Goal: Task Accomplishment & Management: Use online tool/utility

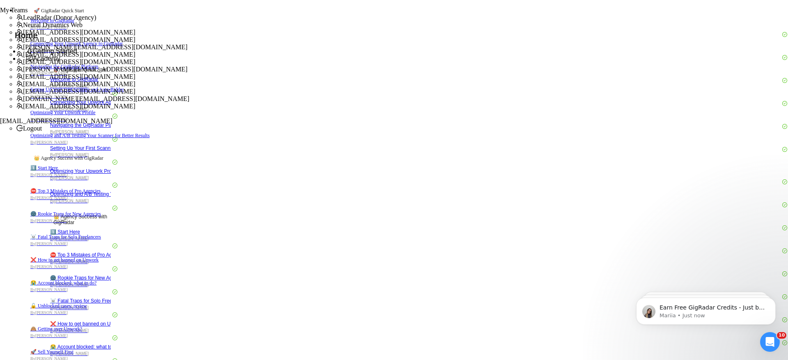
click at [135, 95] on span "[EMAIL_ADDRESS][DOMAIN_NAME]" at bounding box center [79, 91] width 112 height 7
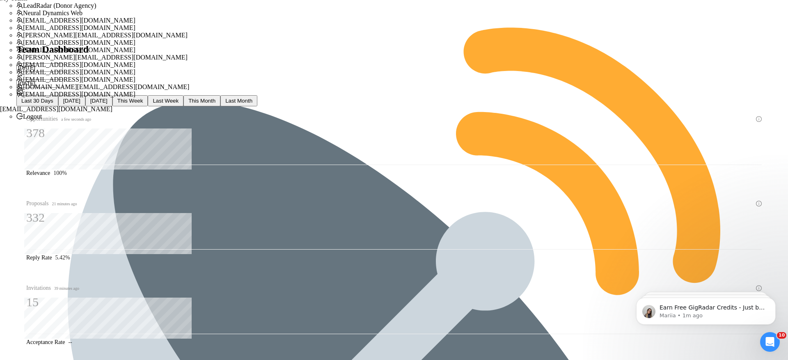
scroll to position [15, 0]
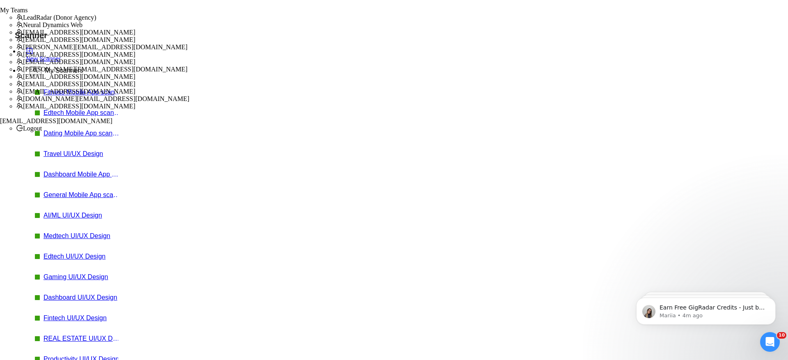
click at [68, 191] on link "General Mobile App scanner" at bounding box center [82, 194] width 78 height 7
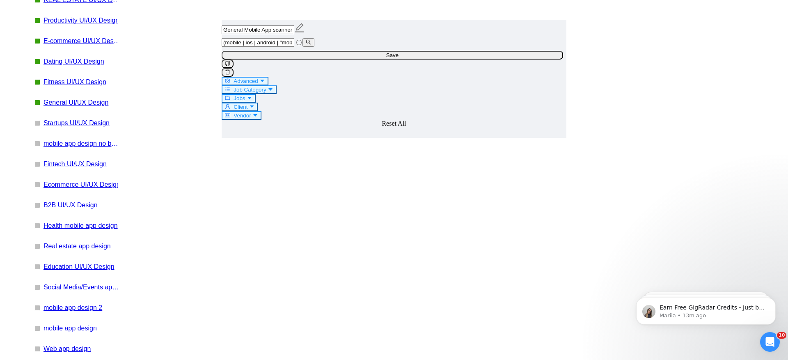
scroll to position [9, 0]
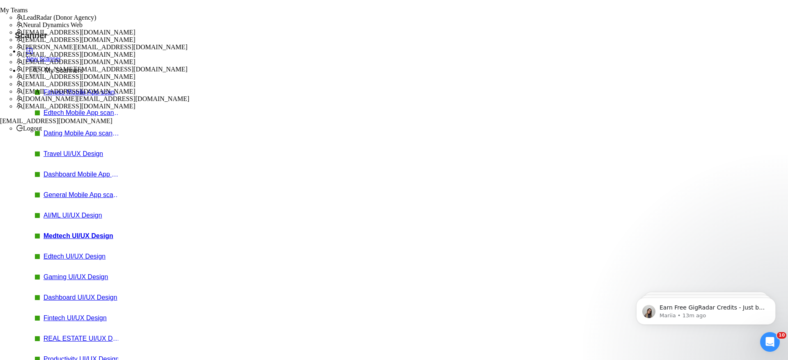
scroll to position [0, 0]
click at [26, 22] on span "Yes" at bounding box center [21, 19] width 9 height 6
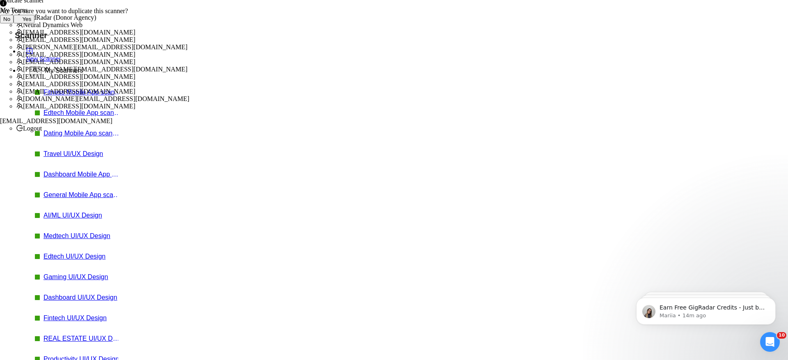
drag, startPoint x: 377, startPoint y: 91, endPoint x: 425, endPoint y: 90, distance: 47.2
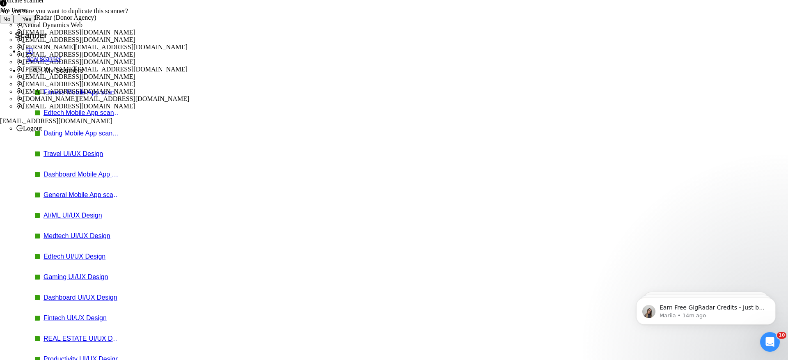
drag, startPoint x: 463, startPoint y: 91, endPoint x: 546, endPoint y: 89, distance: 82.9
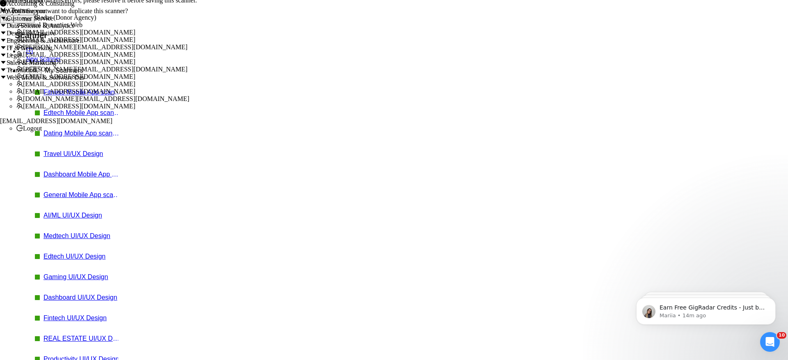
click at [7, 56] on icon "caret-down" at bounding box center [3, 52] width 7 height 7
click at [7, 18] on span at bounding box center [7, 14] width 0 height 7
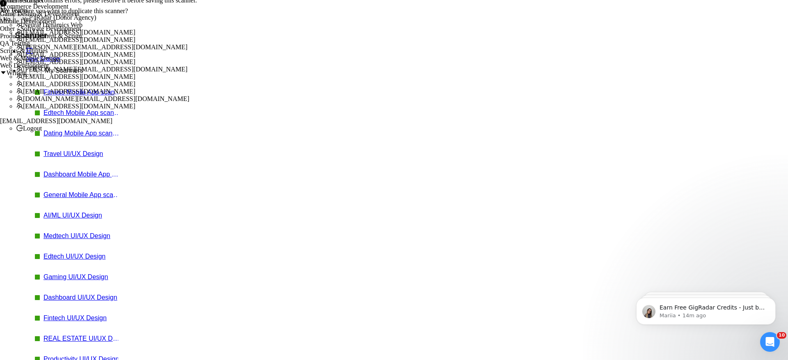
scroll to position [171, 0]
click at [0, 49] on span at bounding box center [0, 45] width 0 height 7
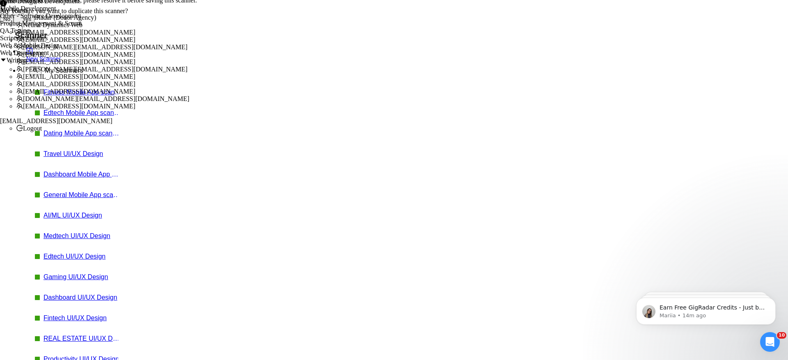
scroll to position [0, 49]
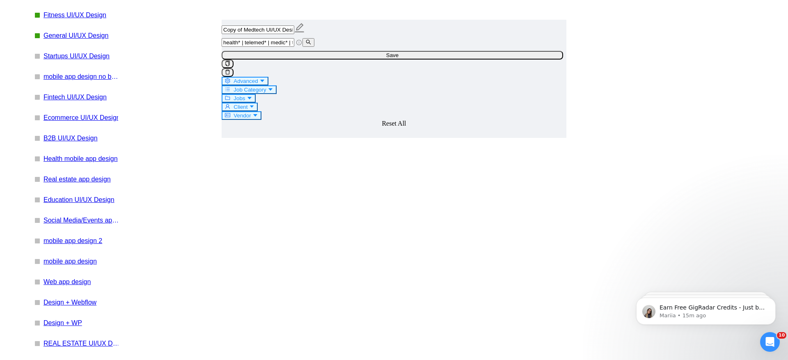
scroll to position [407, 0]
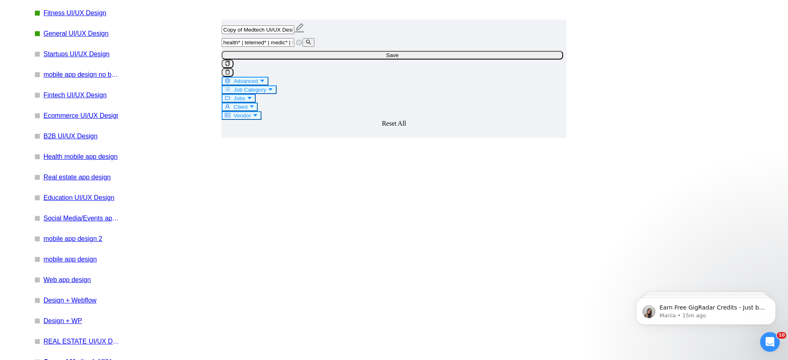
drag, startPoint x: 366, startPoint y: 57, endPoint x: 401, endPoint y: 57, distance: 34.9
click at [294, 47] on input "health* | telemed* | medic* | telehealth* | patient* | hospital* | wellness* | …" at bounding box center [257, 42] width 73 height 9
paste input "telehealth*"
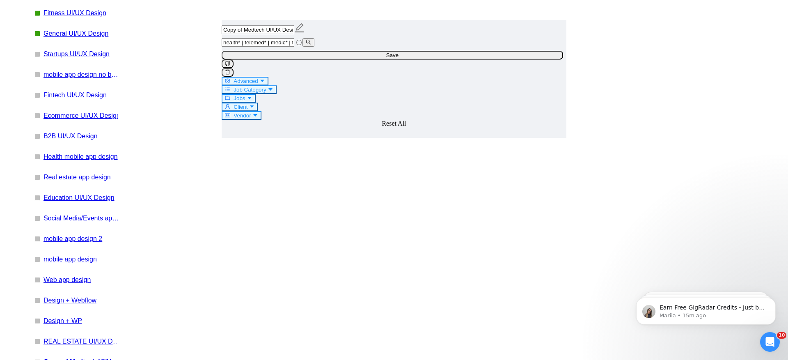
click at [294, 47] on input "health* | telemed* | medic* | telehealth* | telehealth* | patient* | hospital* …" at bounding box center [257, 42] width 73 height 9
click at [294, 47] on input "health* | telemed* | medic* | telehealth* | tele-health* | patient* | hospital*…" at bounding box center [257, 42] width 73 height 9
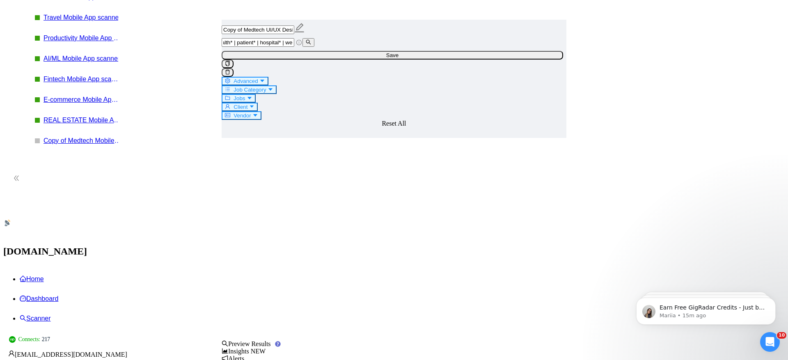
scroll to position [797, 0]
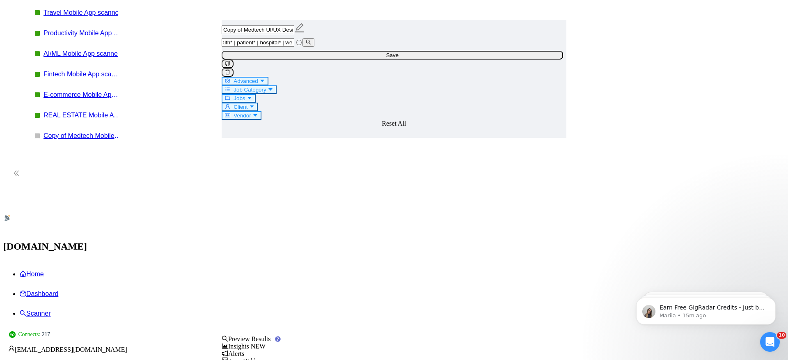
type input "health* | telemed* | medic* | telehealth* | tele-health* | patient* | hospital*…"
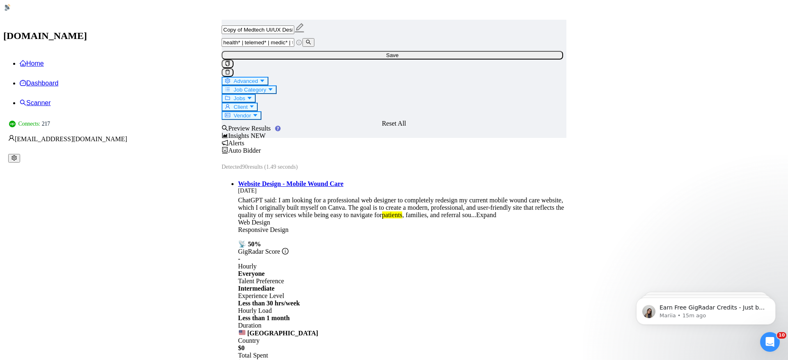
scroll to position [1009, 0]
click at [294, 47] on input "health* | telemed* | medic* | telehealth* | tele-health* | patient* | hospital*…" at bounding box center [257, 42] width 73 height 9
click at [258, 78] on span "Advanced" at bounding box center [245, 81] width 24 height 6
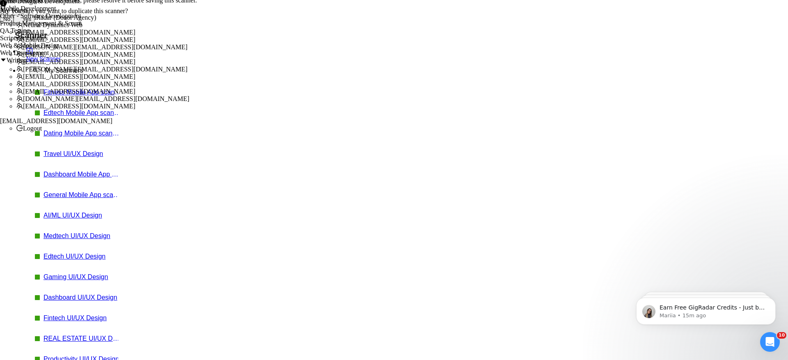
type input "Health*, "health care", telehealth*, welness*, medtech, "med tech", patient*, d…"
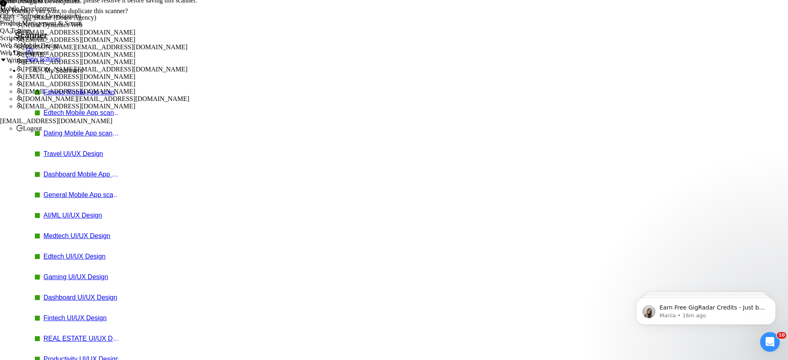
scroll to position [0, 185]
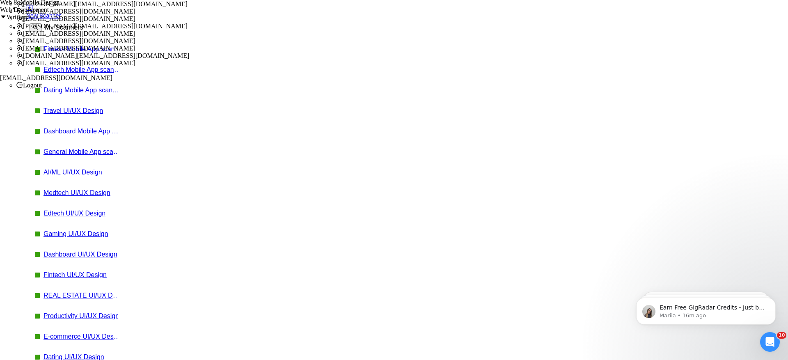
scroll to position [0, 0]
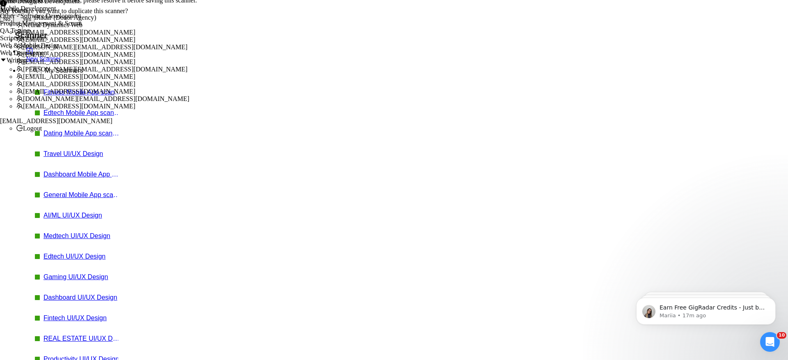
type input "health* | telemed* | medic* | telehealth* | tele-health* | patient* | hospital*…"
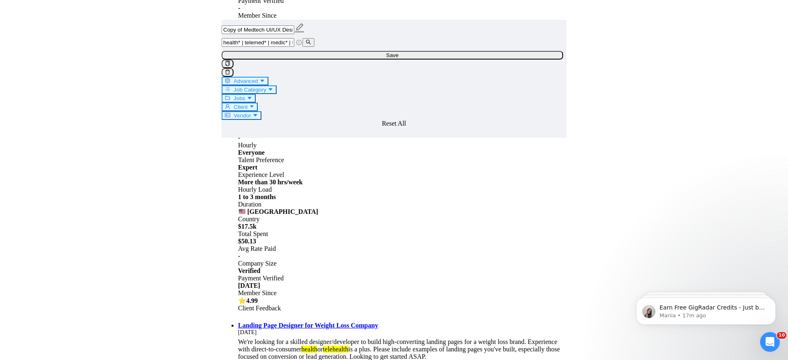
scroll to position [1390, 0]
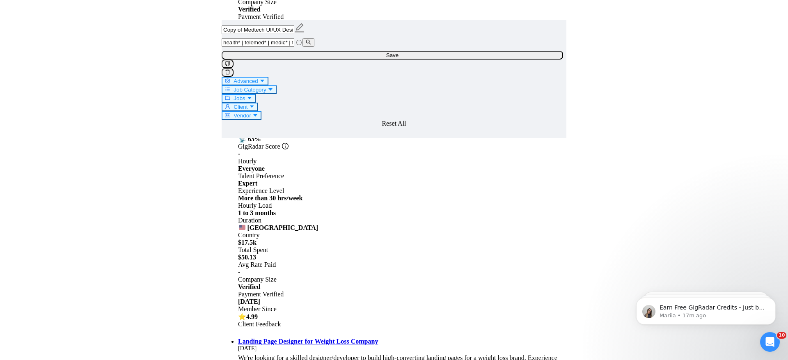
click at [258, 79] on span "Advanced" at bounding box center [245, 81] width 24 height 6
checkbox input "false"
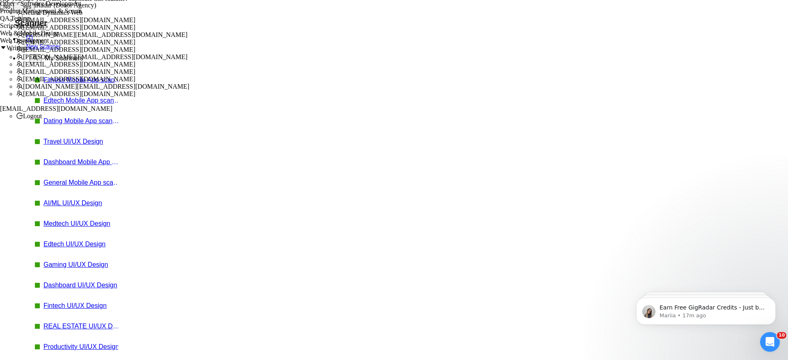
scroll to position [0, 0]
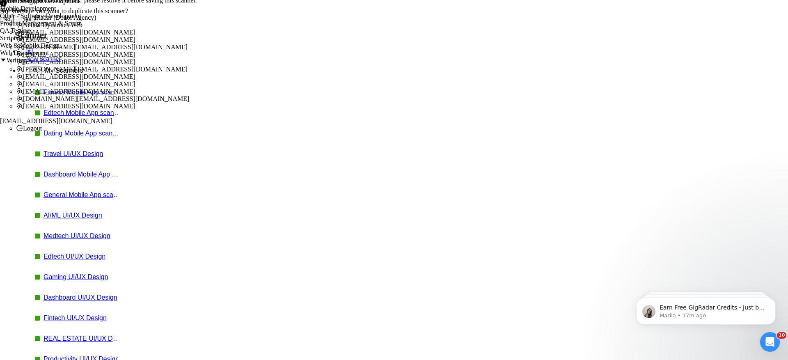
type input "hospitality, CMS, (research*), (consult*), (Test*), (develop*) ,"Shopify Redesi…"
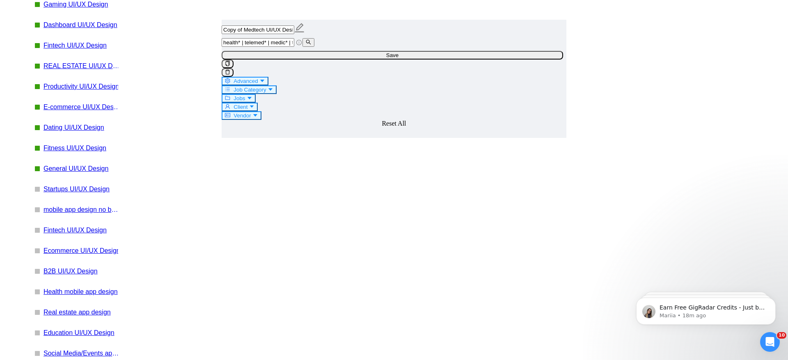
scroll to position [85, 0]
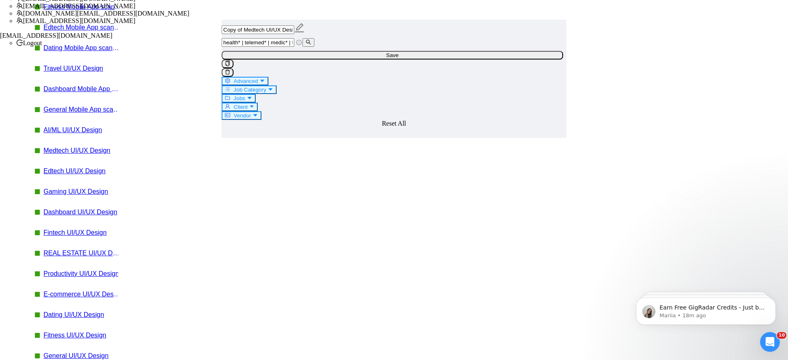
click at [284, 47] on input "health* | telemed* | medic* | telehealth* | tele-health* | patient* | hospital*…" at bounding box center [257, 42] width 73 height 9
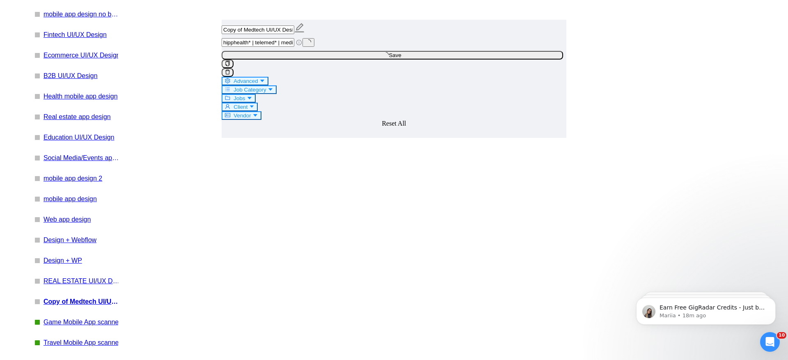
scroll to position [484, 0]
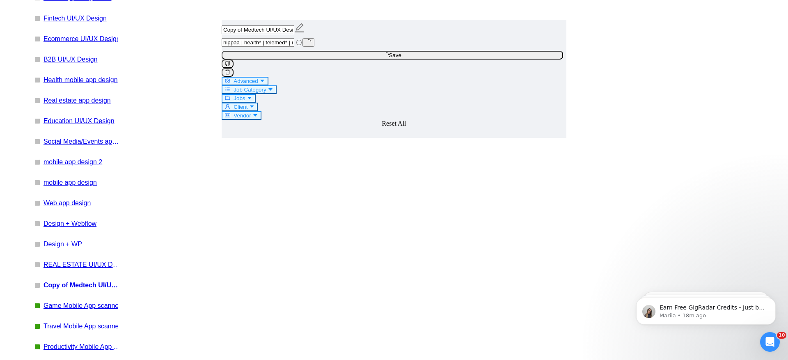
click at [293, 47] on input "hippaa | health* | telemed* | medic* | telehealth* | tele-health* | patient* | …" at bounding box center [257, 42] width 73 height 9
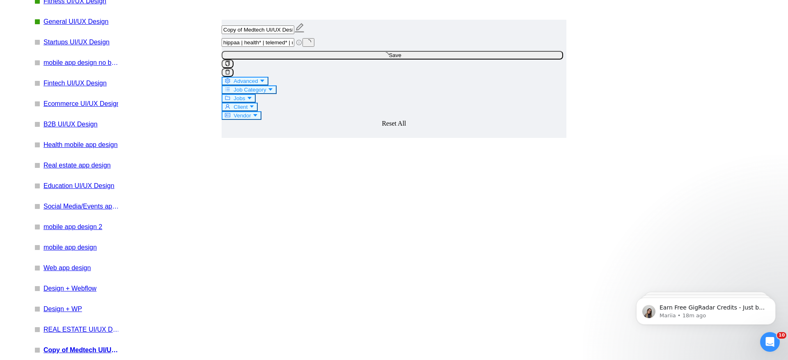
scroll to position [0, 0]
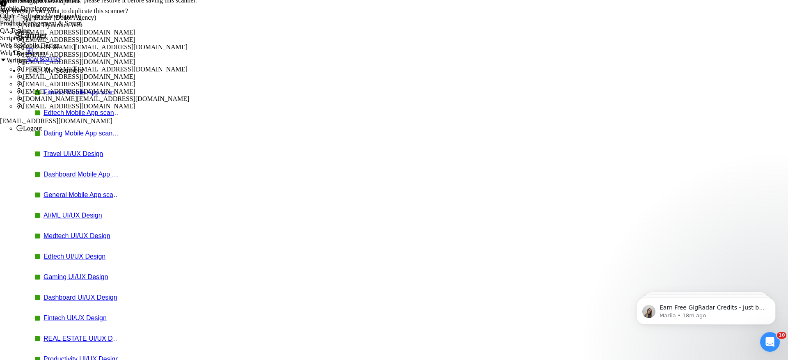
type input "hipaa | health* | telemed* | medic* | telehealth* | tele-health* | patient* | h…"
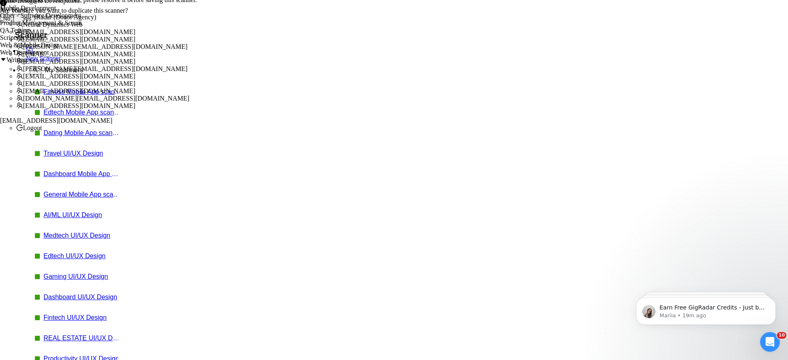
type input "t Copy of Medtech UI/UX Design"
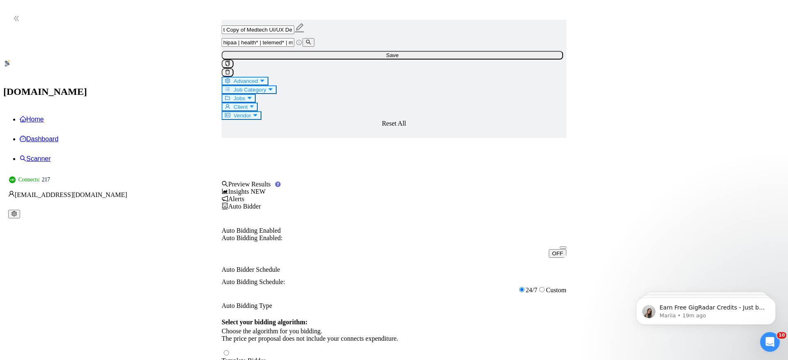
scroll to position [153, 0]
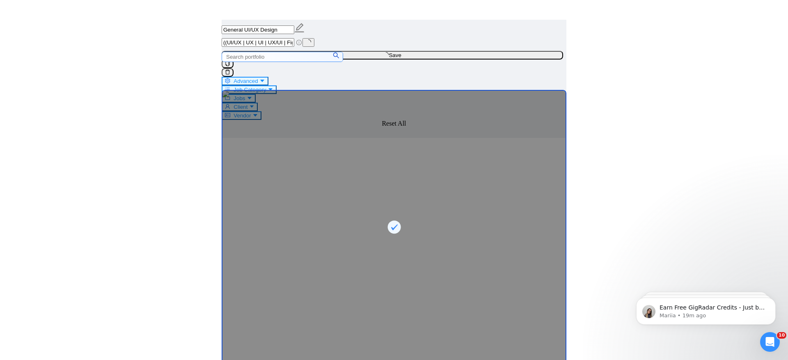
scroll to position [1891, 0]
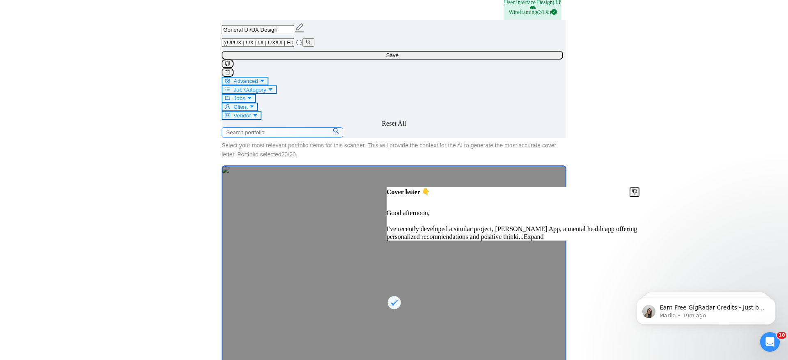
click at [543, 239] on link "Expand" at bounding box center [533, 236] width 20 height 7
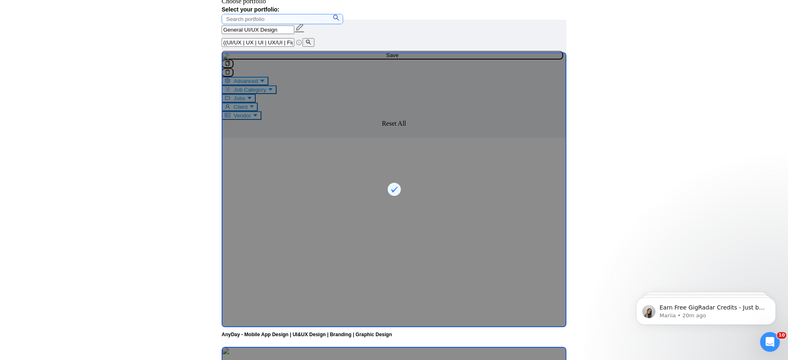
scroll to position [2007, 0]
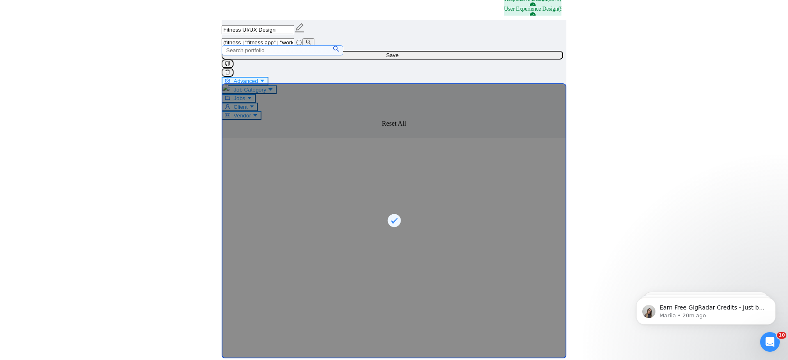
scroll to position [443, 0]
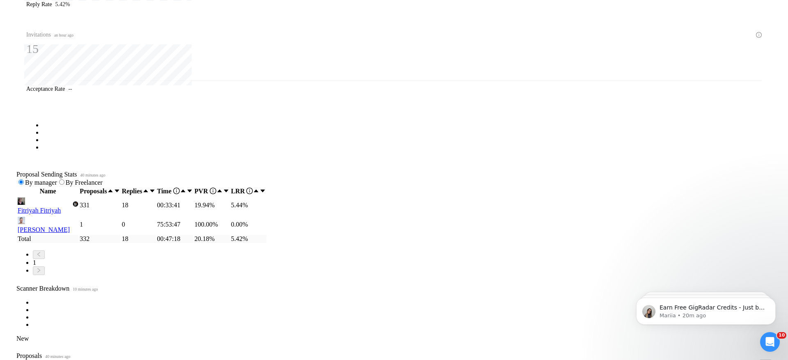
scroll to position [284, 0]
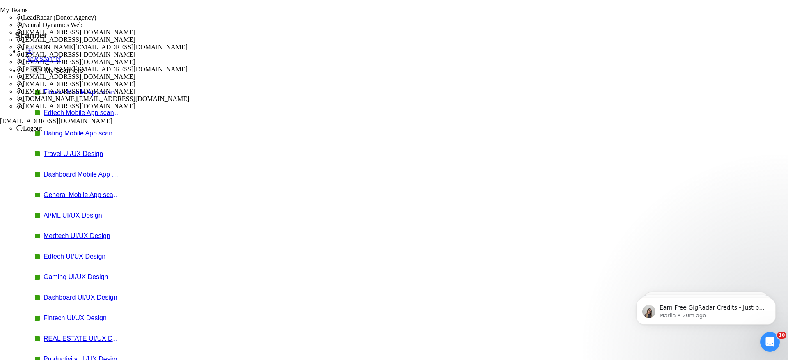
scroll to position [23, 0]
click at [52, 232] on link "Medtech UI/UX Design" at bounding box center [82, 235] width 78 height 7
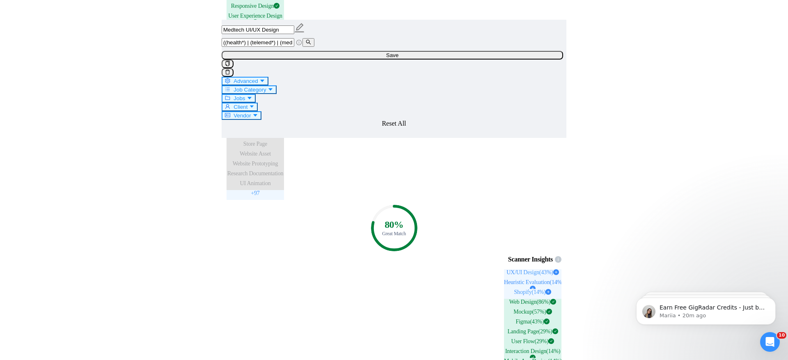
scroll to position [1538, 0]
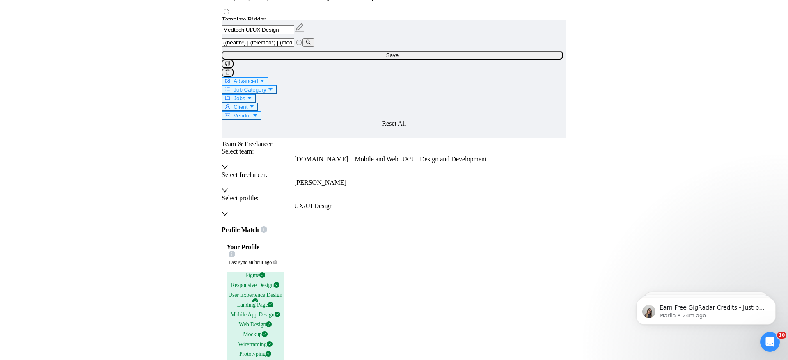
scroll to position [443, 0]
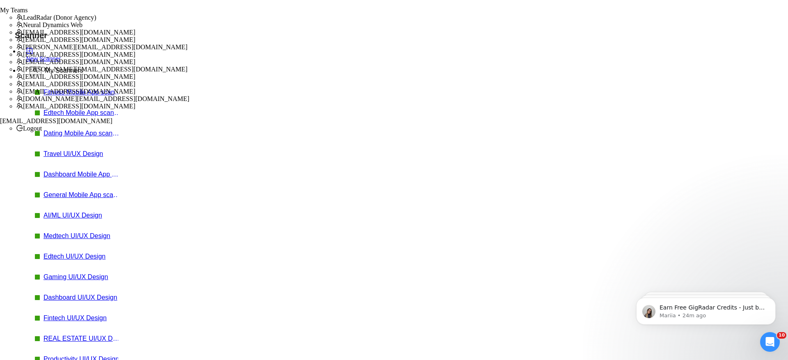
drag, startPoint x: 322, startPoint y: 154, endPoint x: 340, endPoint y: 154, distance: 18.5
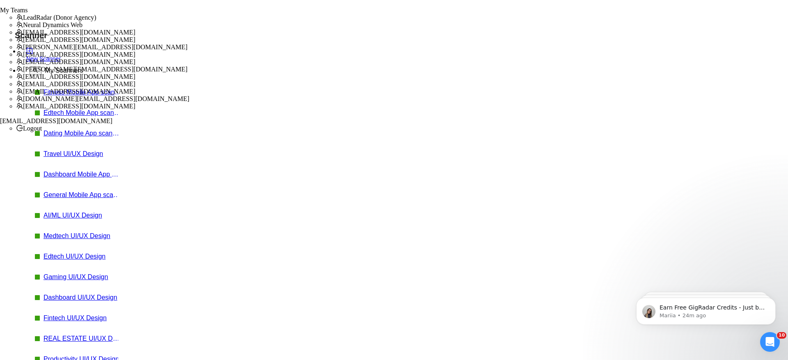
checkbox input "true"
drag, startPoint x: 304, startPoint y: 153, endPoint x: 347, endPoint y: 154, distance: 43.1
